Goal: Transaction & Acquisition: Purchase product/service

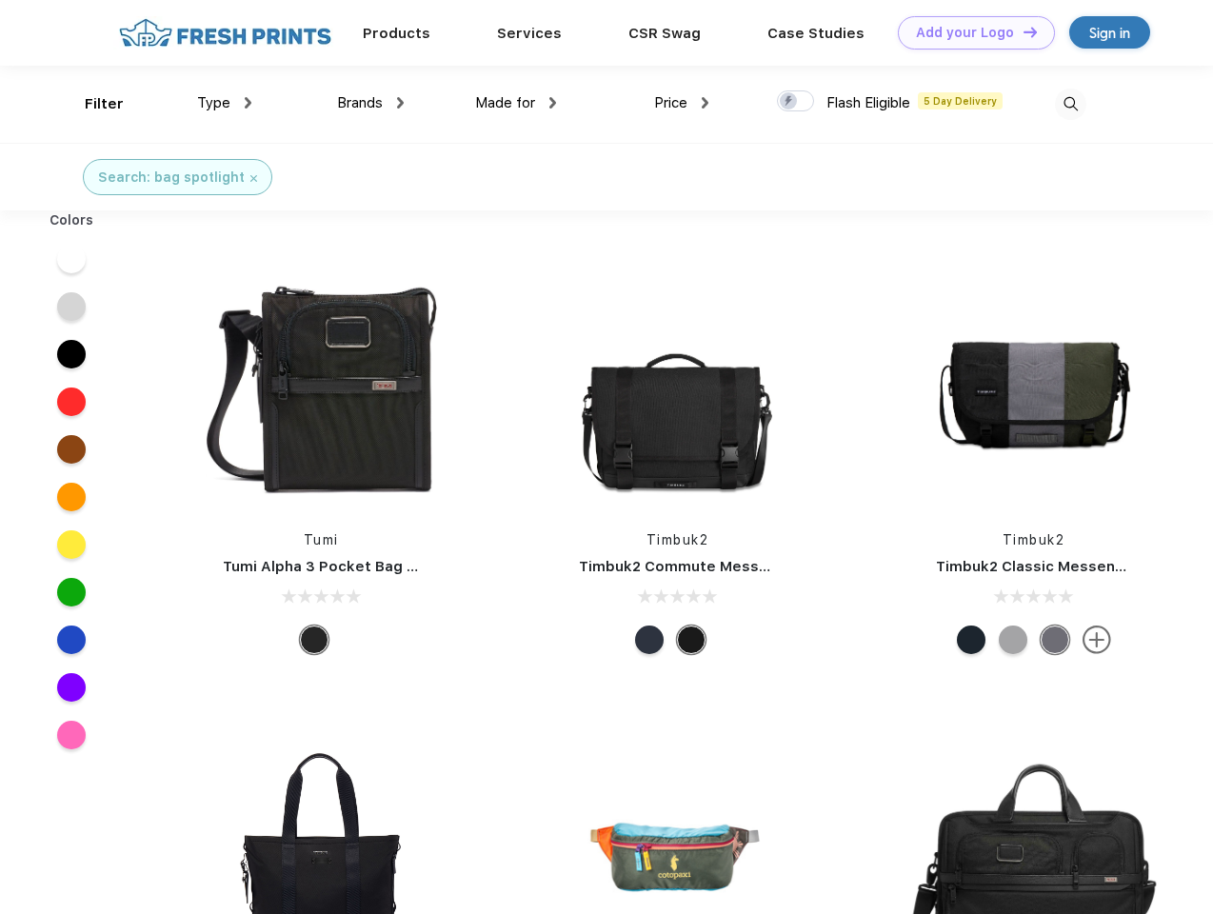
scroll to position [1, 0]
click at [969, 32] on link "Add your Logo Design Tool" at bounding box center [976, 32] width 157 height 33
click at [0, 0] on div "Design Tool" at bounding box center [0, 0] width 0 height 0
click at [1021, 31] on link "Add your Logo Design Tool" at bounding box center [976, 32] width 157 height 33
click at [91, 104] on div "Filter" at bounding box center [104, 104] width 39 height 22
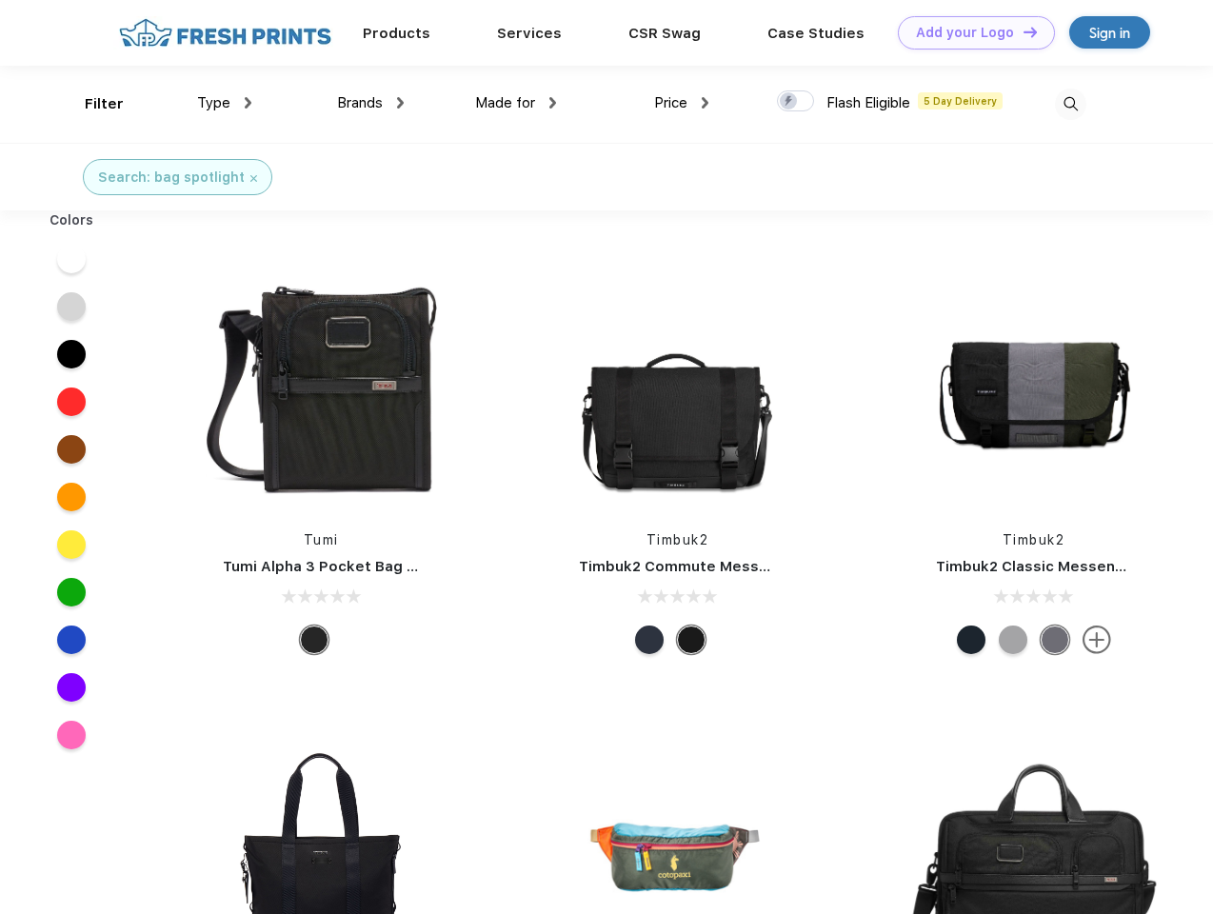
click at [225, 103] on span "Type" at bounding box center [213, 102] width 33 height 17
click at [370, 103] on span "Brands" at bounding box center [360, 102] width 46 height 17
click at [516, 103] on span "Made for" at bounding box center [505, 102] width 60 height 17
click at [682, 103] on span "Price" at bounding box center [670, 102] width 33 height 17
click at [796, 102] on div at bounding box center [795, 100] width 37 height 21
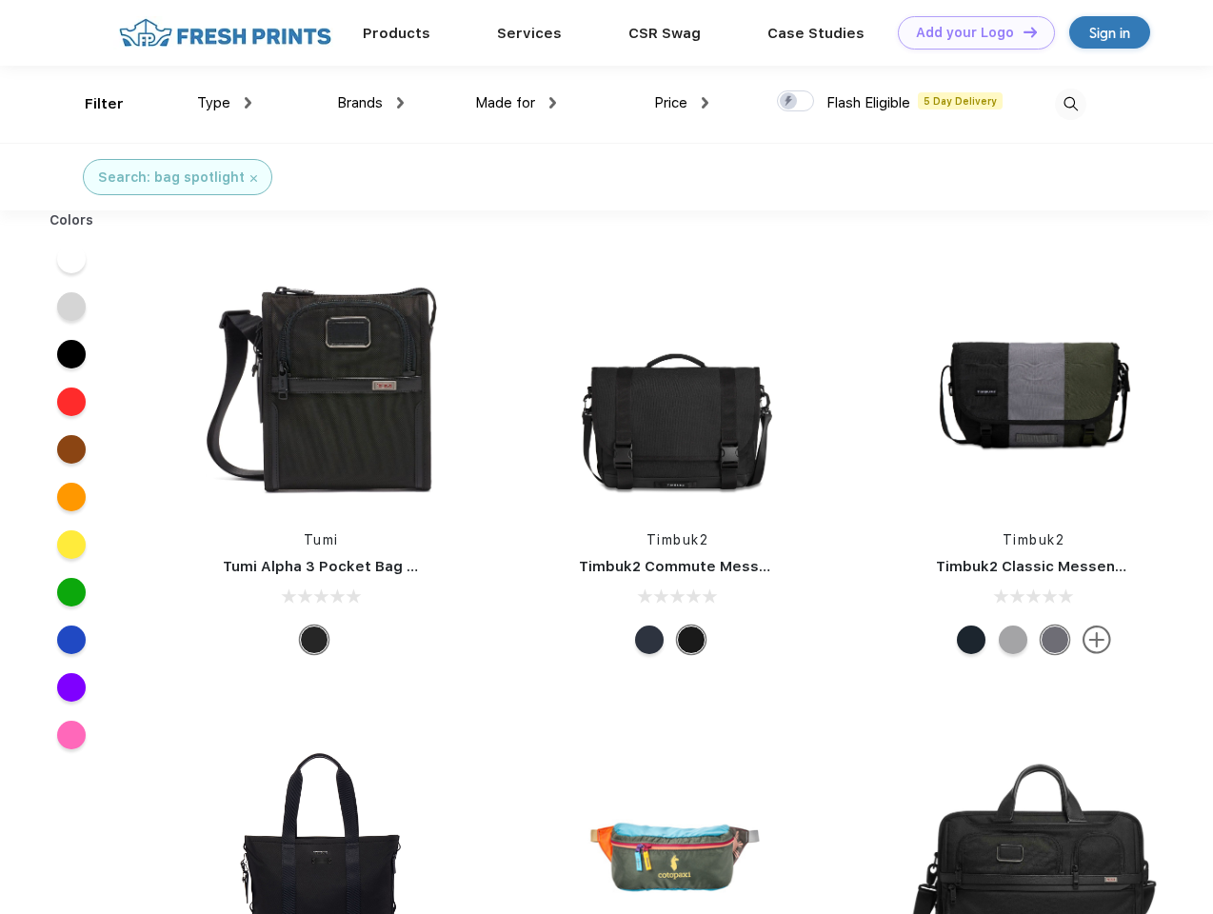
click at [789, 102] on input "checkbox" at bounding box center [783, 95] width 12 height 12
click at [1070, 104] on img at bounding box center [1070, 104] width 31 height 31
